Goal: Transaction & Acquisition: Purchase product/service

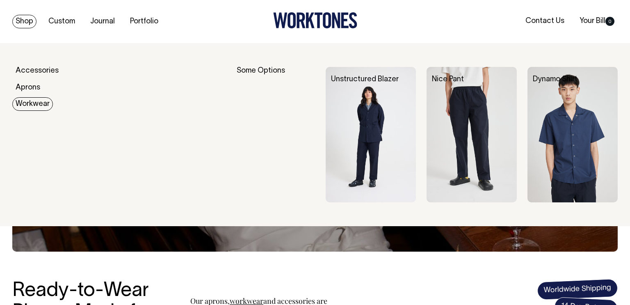
click at [35, 101] on link "Workwear" at bounding box center [32, 104] width 41 height 14
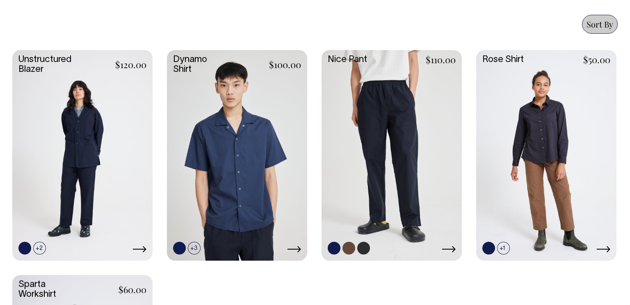
scroll to position [346, 0]
click at [355, 149] on link at bounding box center [392, 154] width 140 height 209
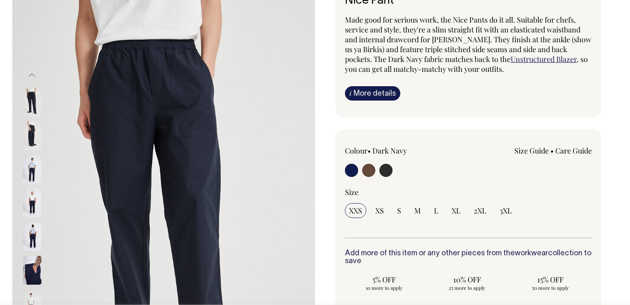
scroll to position [69, 0]
click at [390, 171] on input "radio" at bounding box center [386, 170] width 13 height 13
radio input "true"
select select "Charcoal"
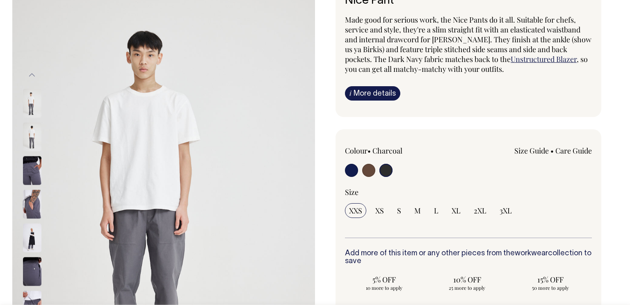
click at [371, 171] on input "radio" at bounding box center [368, 170] width 13 height 13
radio input "true"
radio input "false"
radio input "true"
select select "Chocolate"
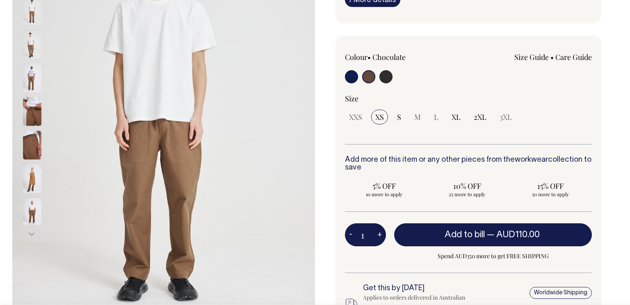
scroll to position [163, 0]
click at [387, 80] on input "radio" at bounding box center [386, 76] width 13 height 13
radio input "true"
select select "Charcoal"
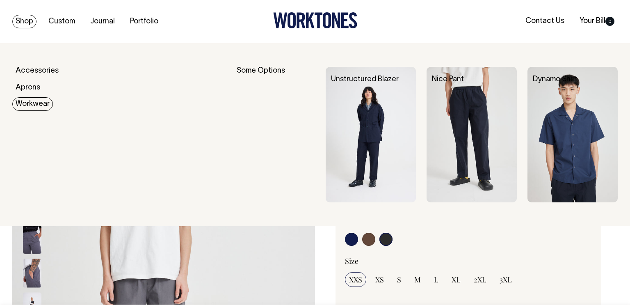
click at [28, 101] on link "Workwear" at bounding box center [32, 104] width 41 height 14
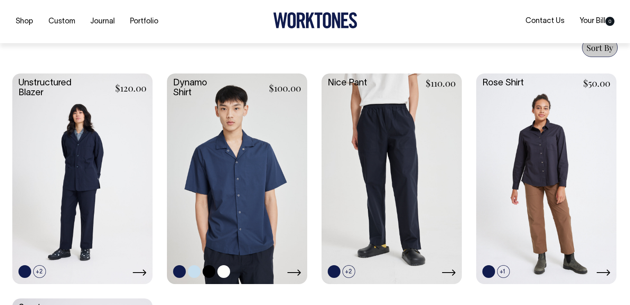
scroll to position [323, 0]
click at [85, 173] on link at bounding box center [82, 177] width 140 height 209
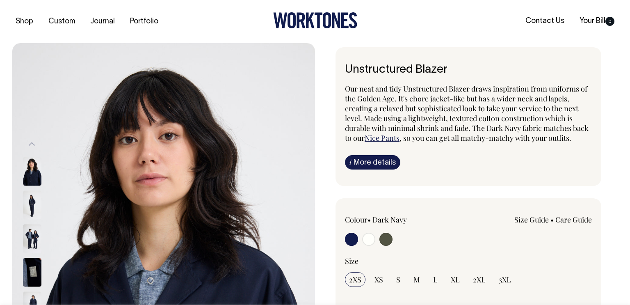
click at [387, 238] on input "radio" at bounding box center [386, 239] width 13 height 13
radio input "true"
radio input "false"
radio input "true"
select select "Olive"
